Goal: Information Seeking & Learning: Check status

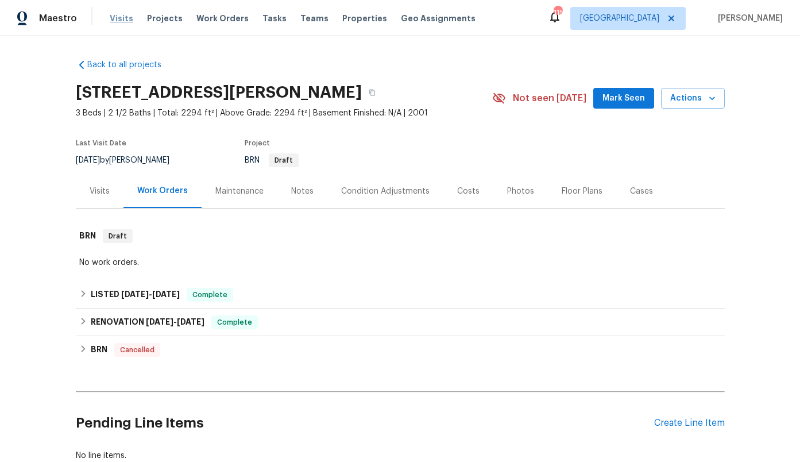
click at [116, 15] on span "Visits" at bounding box center [122, 18] width 24 height 11
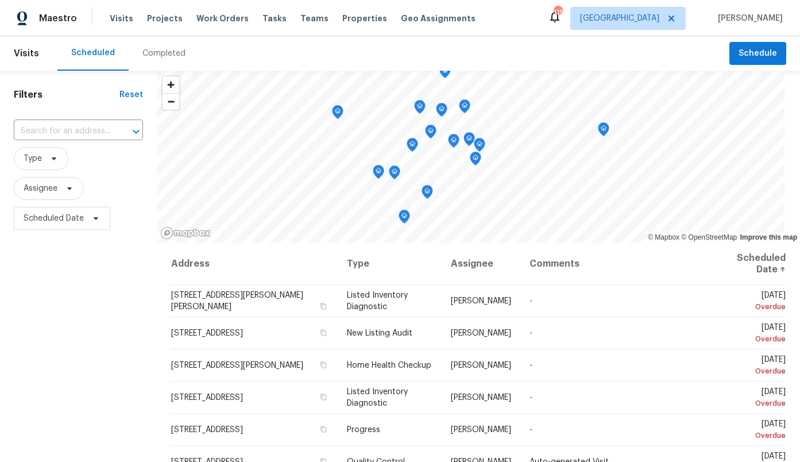
click at [156, 51] on div "Completed" at bounding box center [163, 53] width 43 height 11
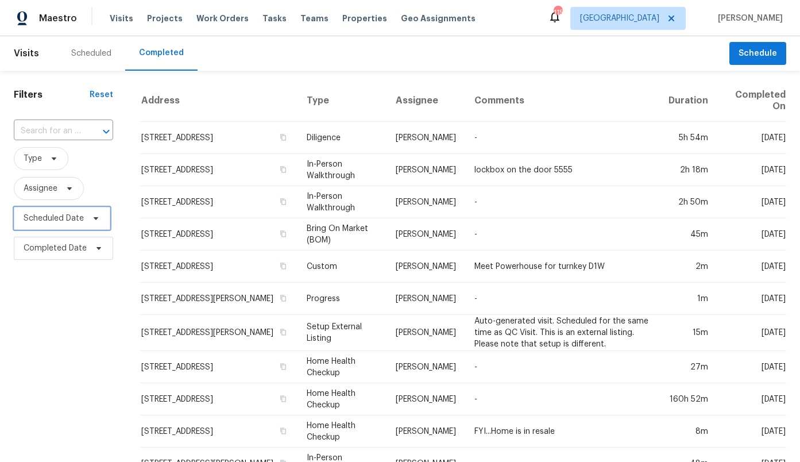
click at [37, 220] on span "Scheduled Date" at bounding box center [54, 217] width 60 height 11
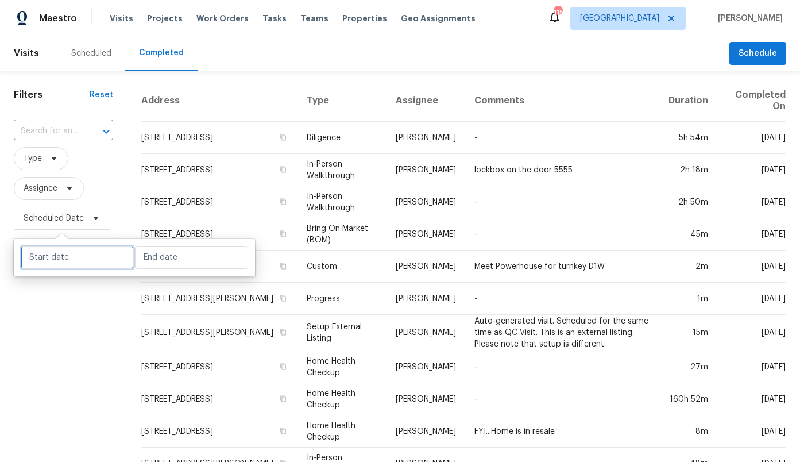
select select "8"
select select "2025"
select select "9"
select select "2025"
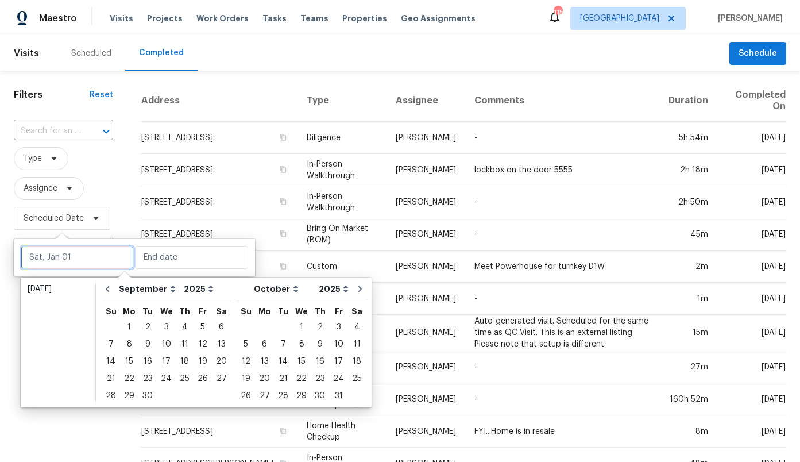
click at [55, 251] on input "text" at bounding box center [77, 257] width 113 height 23
click at [144, 394] on div "30" at bounding box center [147, 395] width 18 height 16
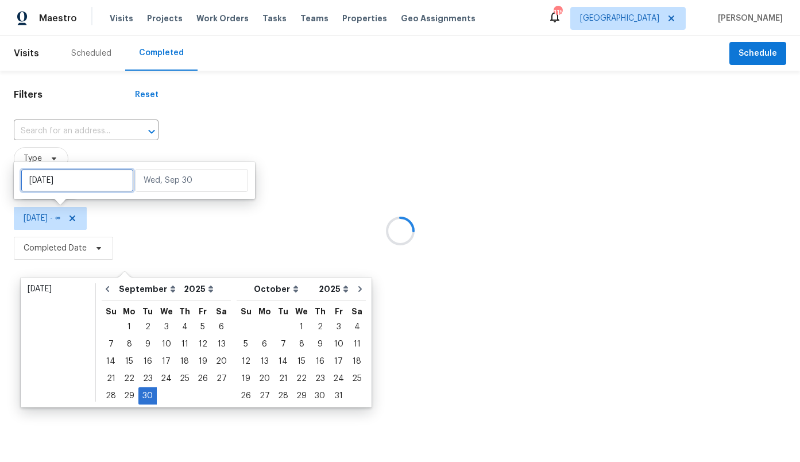
type input "Tue, Sep 23"
type input "[DATE]"
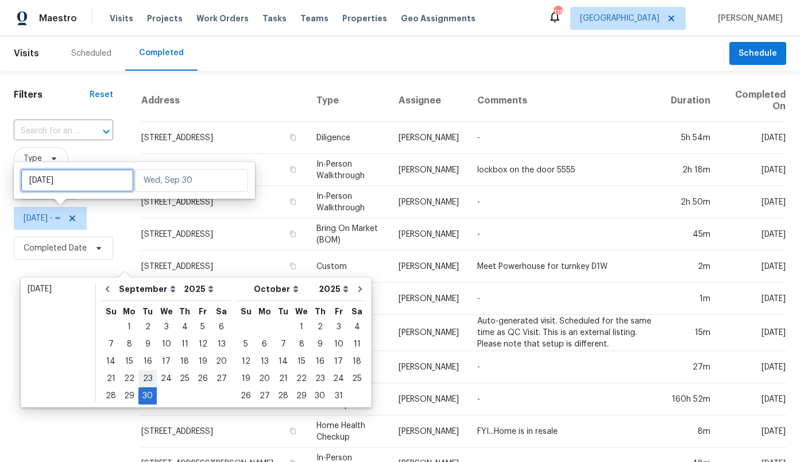
type input "Mon, Sep 01"
type input "[DATE]"
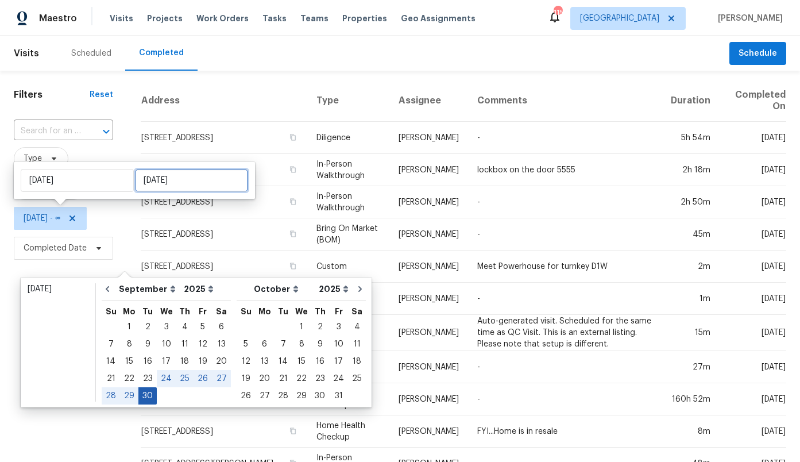
type input "[DATE]"
click at [148, 396] on div "30" at bounding box center [147, 395] width 18 height 16
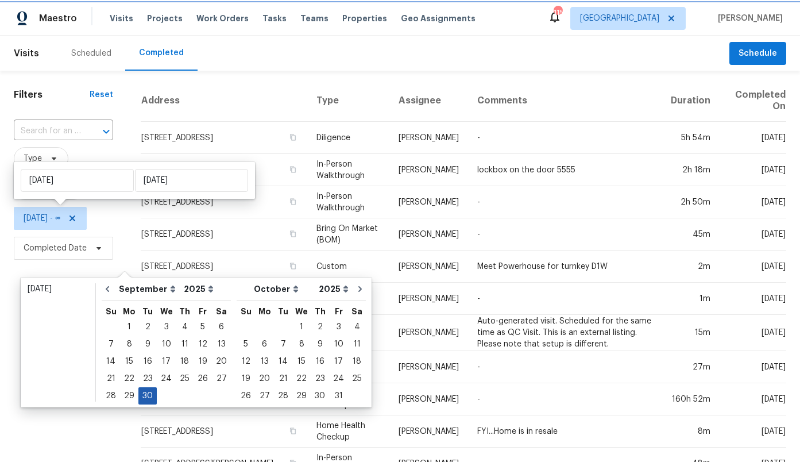
type input "[DATE]"
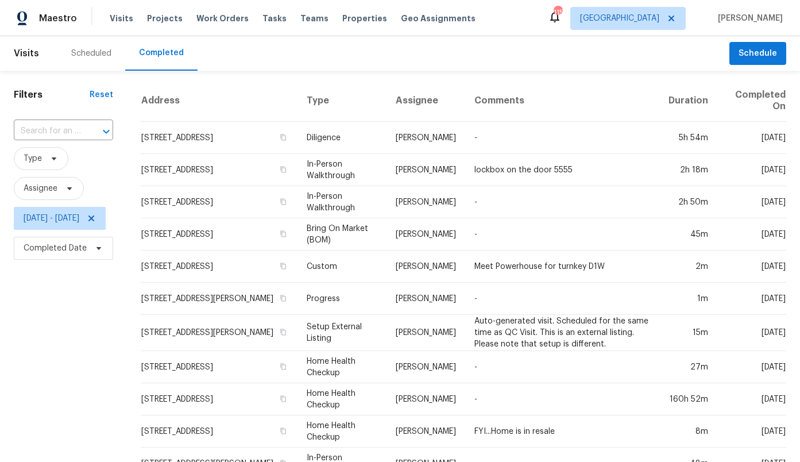
click at [76, 325] on div "Filters Reset ​ Type Assignee Tue, Sep 30 - Tue, Sep 30 Completed Date" at bounding box center [63, 435] width 127 height 728
click at [49, 157] on icon at bounding box center [53, 158] width 9 height 9
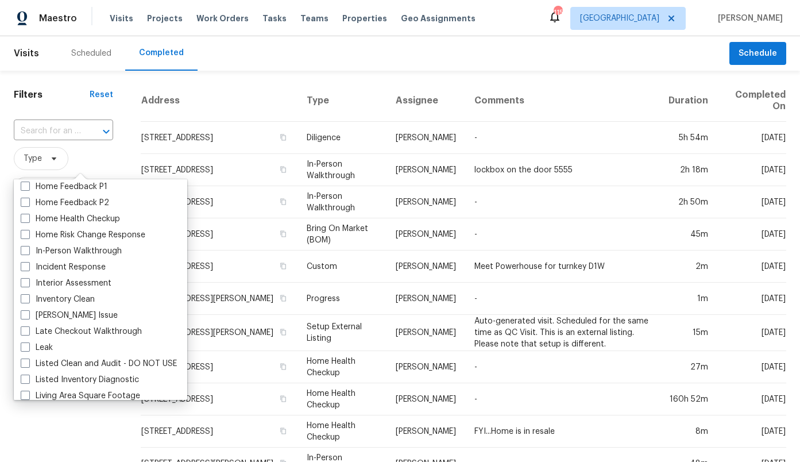
scroll to position [392, 0]
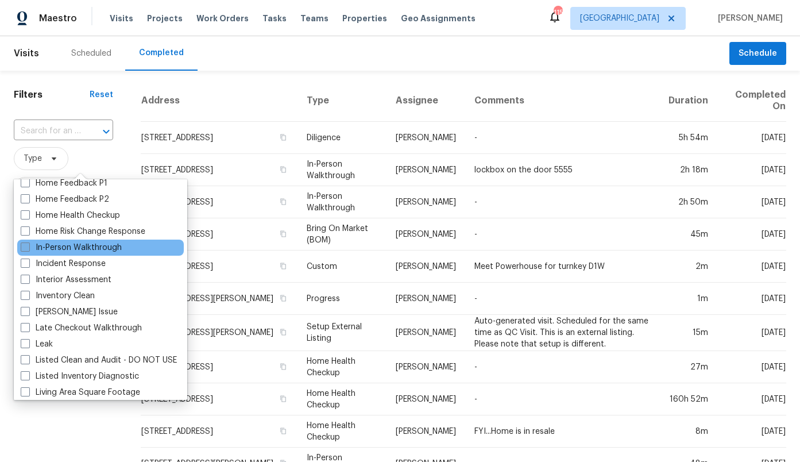
click at [90, 249] on label "In-Person Walkthrough" at bounding box center [71, 247] width 101 height 11
click at [28, 249] on input "In-Person Walkthrough" at bounding box center [24, 245] width 7 height 7
checkbox input "true"
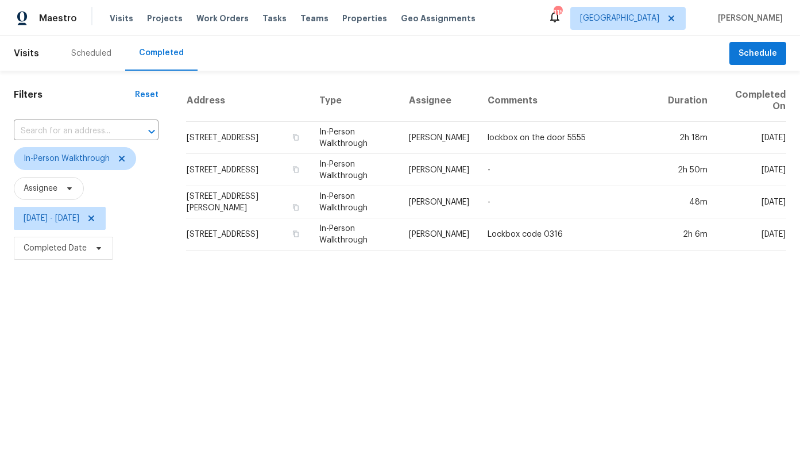
click at [115, 263] on html "Maestro Visits Projects Work Orders Tasks Teams Properties Geo Assignments 115 …" at bounding box center [400, 131] width 800 height 263
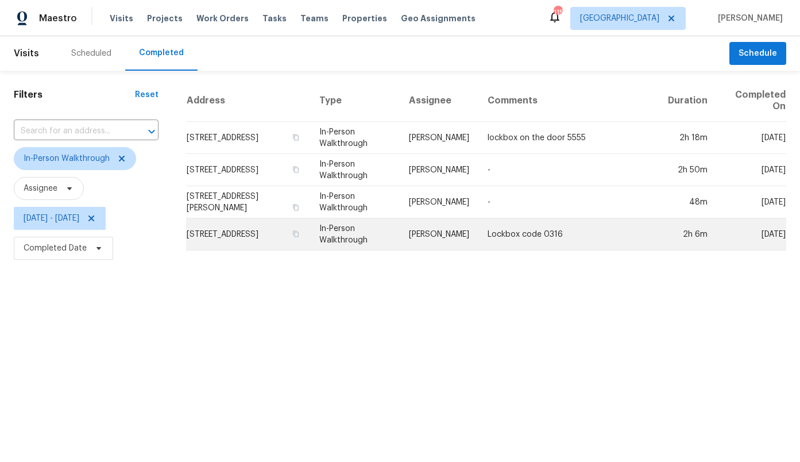
click at [259, 234] on td "1613 Sparrow Wood Ln SW, Marietta, GA 30008" at bounding box center [248, 234] width 124 height 32
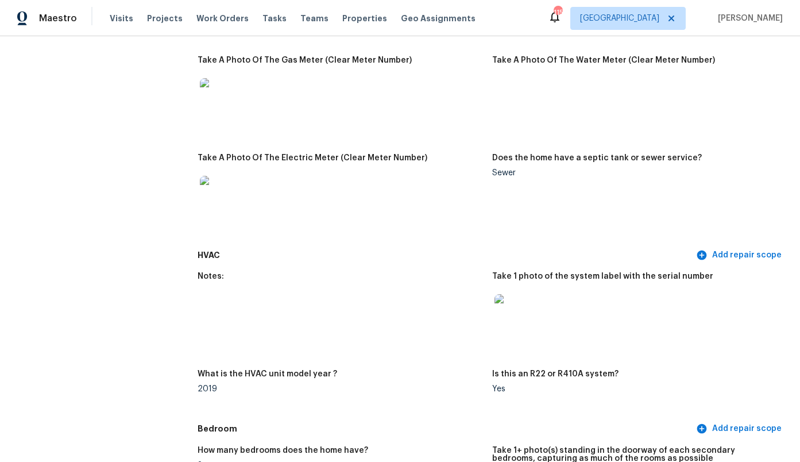
scroll to position [1209, 0]
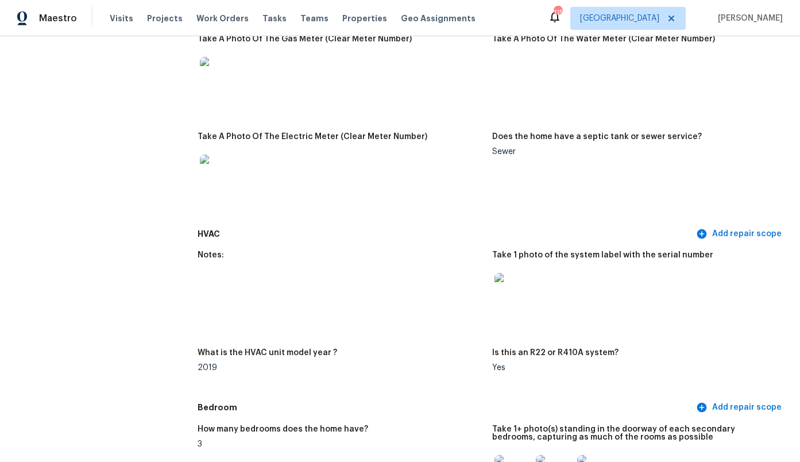
click at [518, 273] on img at bounding box center [512, 291] width 37 height 37
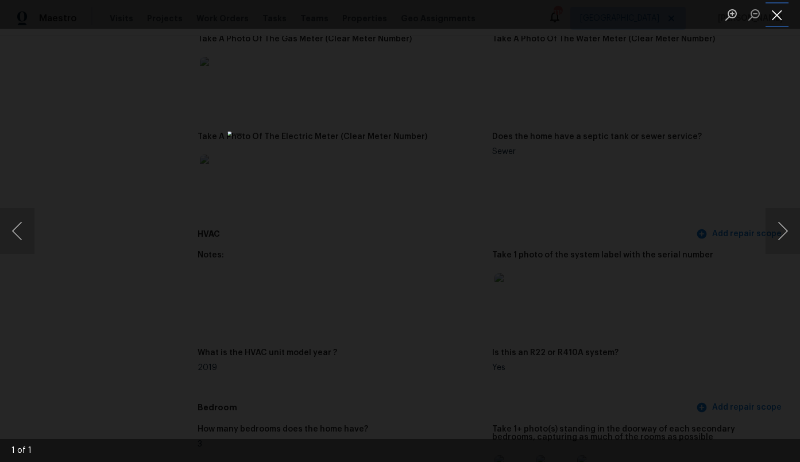
click at [775, 17] on button "Close lightbox" at bounding box center [776, 15] width 23 height 20
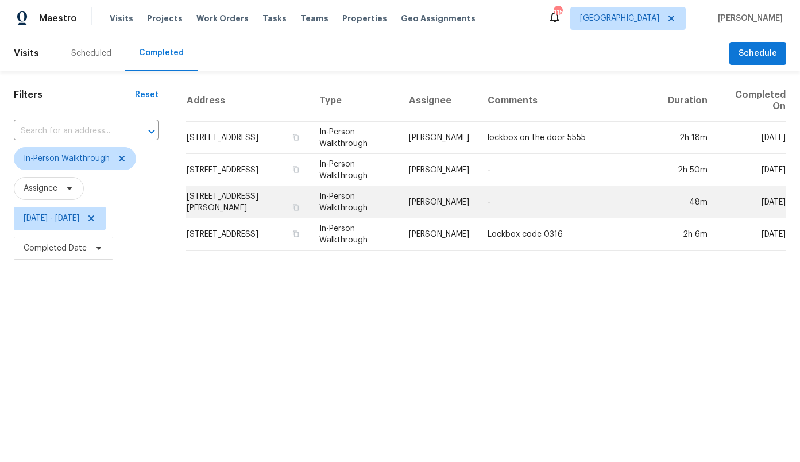
click at [263, 201] on td "[STREET_ADDRESS][PERSON_NAME]" at bounding box center [248, 202] width 124 height 32
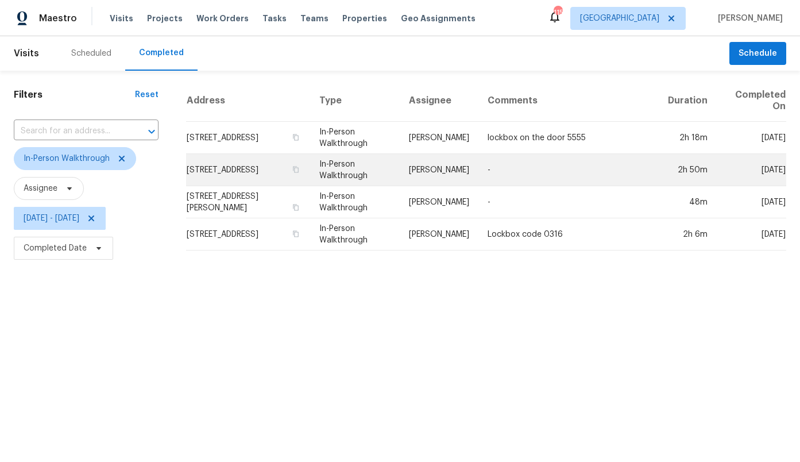
click at [253, 170] on td "[STREET_ADDRESS]" at bounding box center [248, 170] width 124 height 32
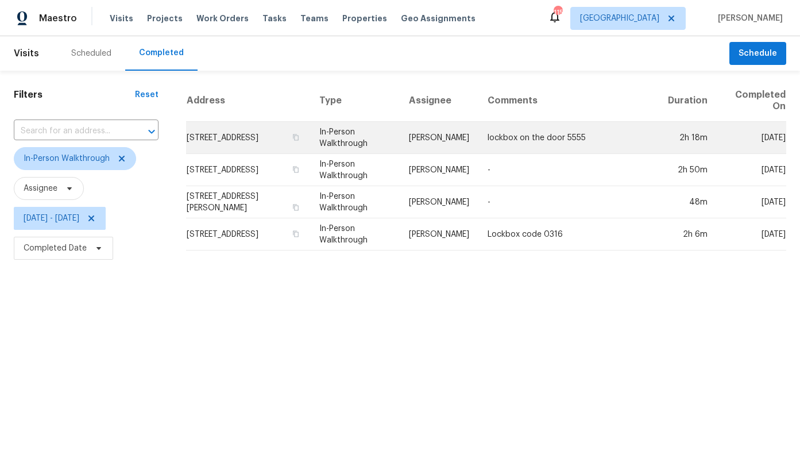
click at [252, 142] on td "[STREET_ADDRESS]" at bounding box center [248, 138] width 124 height 32
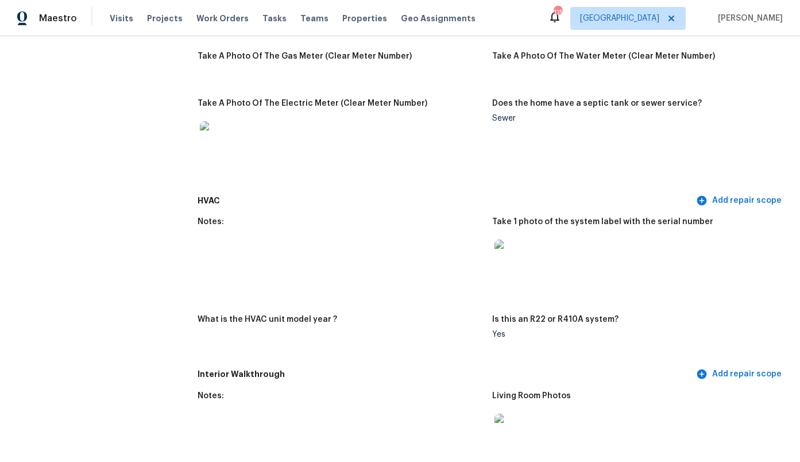
scroll to position [844, 0]
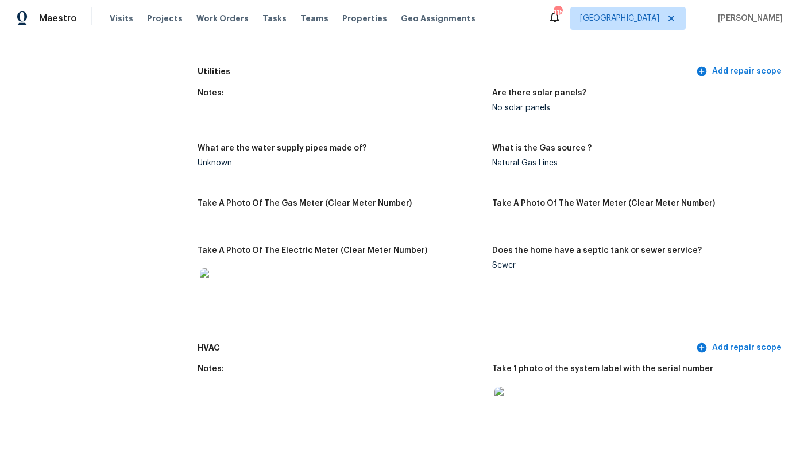
click at [514, 386] on img at bounding box center [512, 404] width 37 height 37
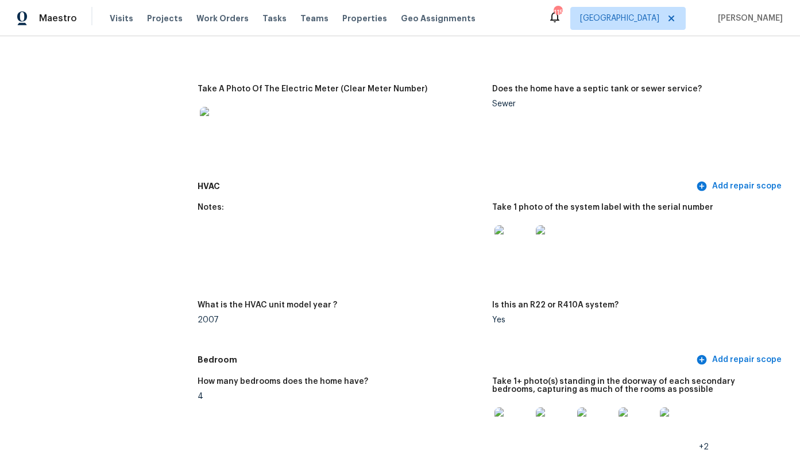
scroll to position [1234, 0]
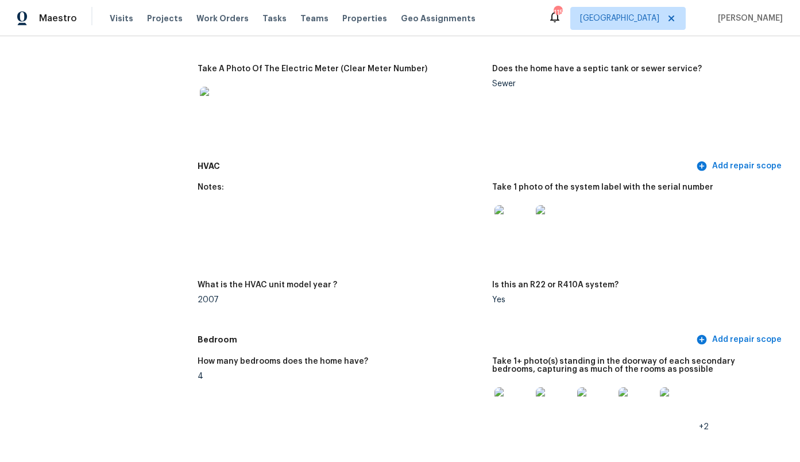
click at [559, 205] on img at bounding box center [554, 223] width 37 height 37
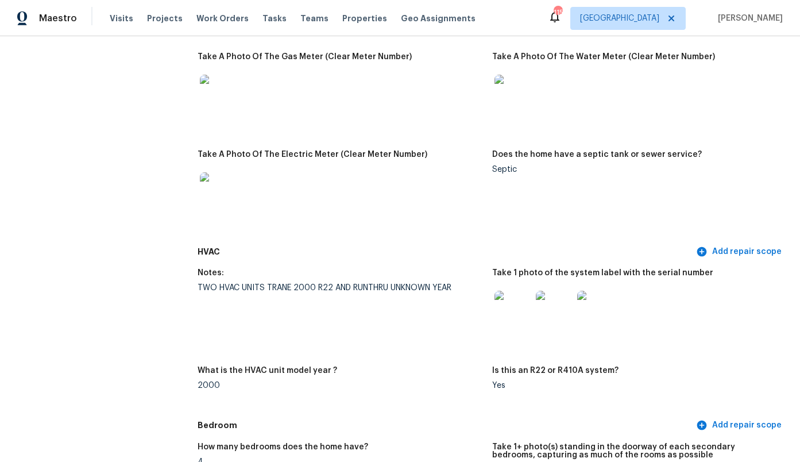
scroll to position [999, 0]
click at [507, 290] on img at bounding box center [512, 308] width 37 height 37
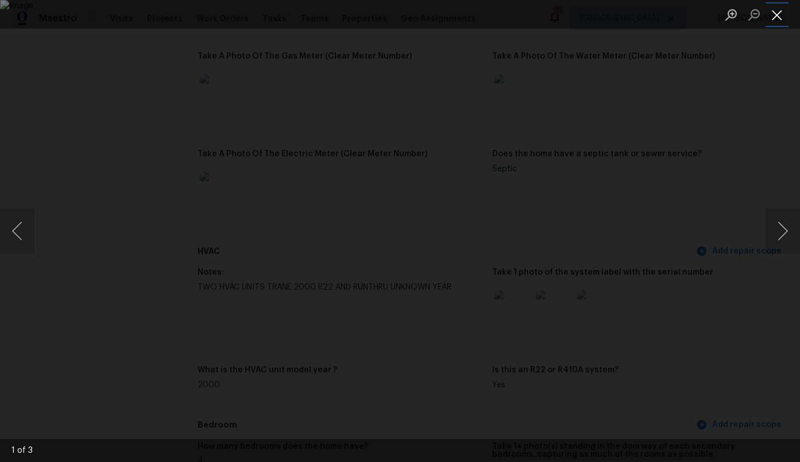
click at [774, 13] on button "Close lightbox" at bounding box center [776, 15] width 23 height 20
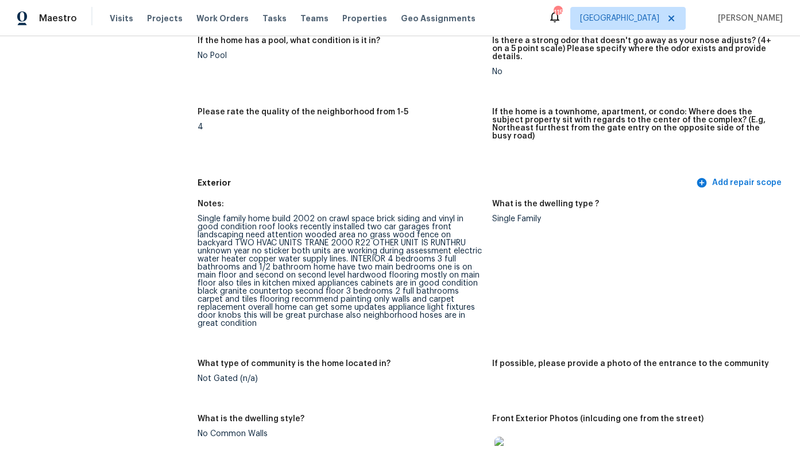
scroll to position [0, 0]
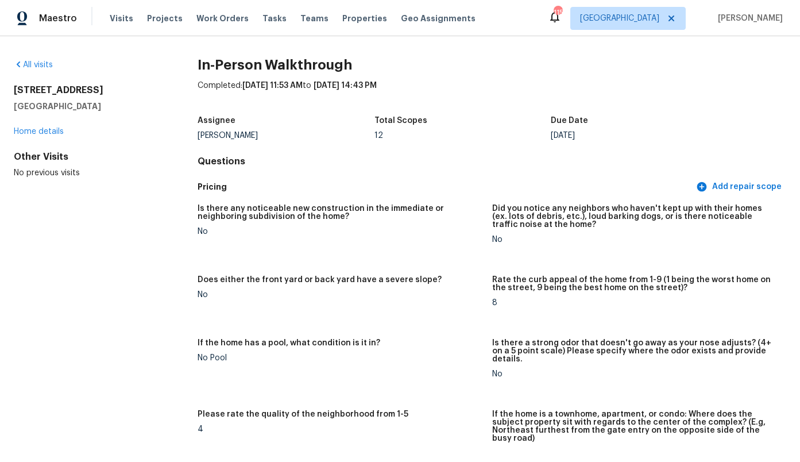
drag, startPoint x: 119, startPoint y: 94, endPoint x: 14, endPoint y: 92, distance: 105.6
click at [13, 92] on div "All visits [STREET_ADDRESS][PERSON_NAME] Home details Other Visits No previous …" at bounding box center [400, 248] width 800 height 425
copy h2 "[STREET_ADDRESS]"
